Goal: Entertainment & Leisure: Consume media (video, audio)

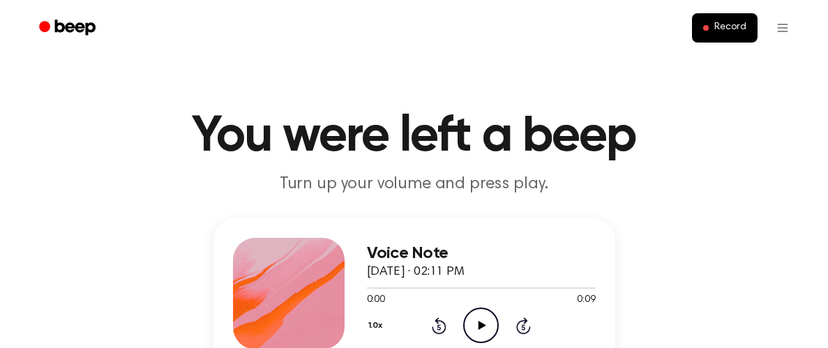
click at [483, 327] on icon "Play Audio" at bounding box center [481, 326] width 36 height 36
click at [479, 316] on icon "Play Audio" at bounding box center [481, 326] width 36 height 36
click at [421, 286] on div at bounding box center [481, 287] width 229 height 11
click at [372, 288] on div at bounding box center [465, 288] width 197 height 1
